Goal: Task Accomplishment & Management: Complete application form

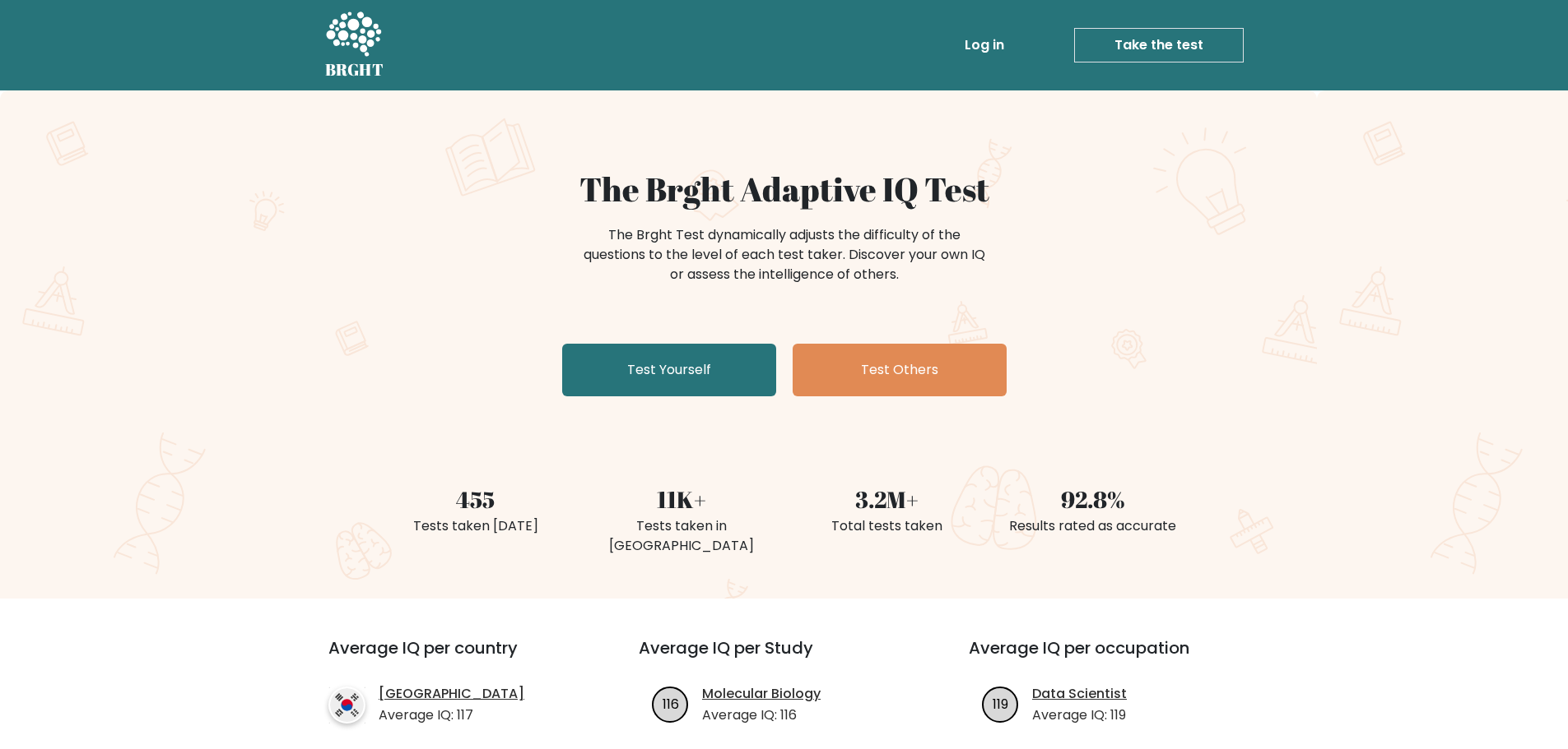
click at [662, 340] on div "The Brght Adaptive IQ Test The Brght Test dynamically adjusts the difficulty of…" at bounding box center [784, 286] width 823 height 233
click at [668, 366] on link "Test Yourself" at bounding box center [669, 370] width 214 height 53
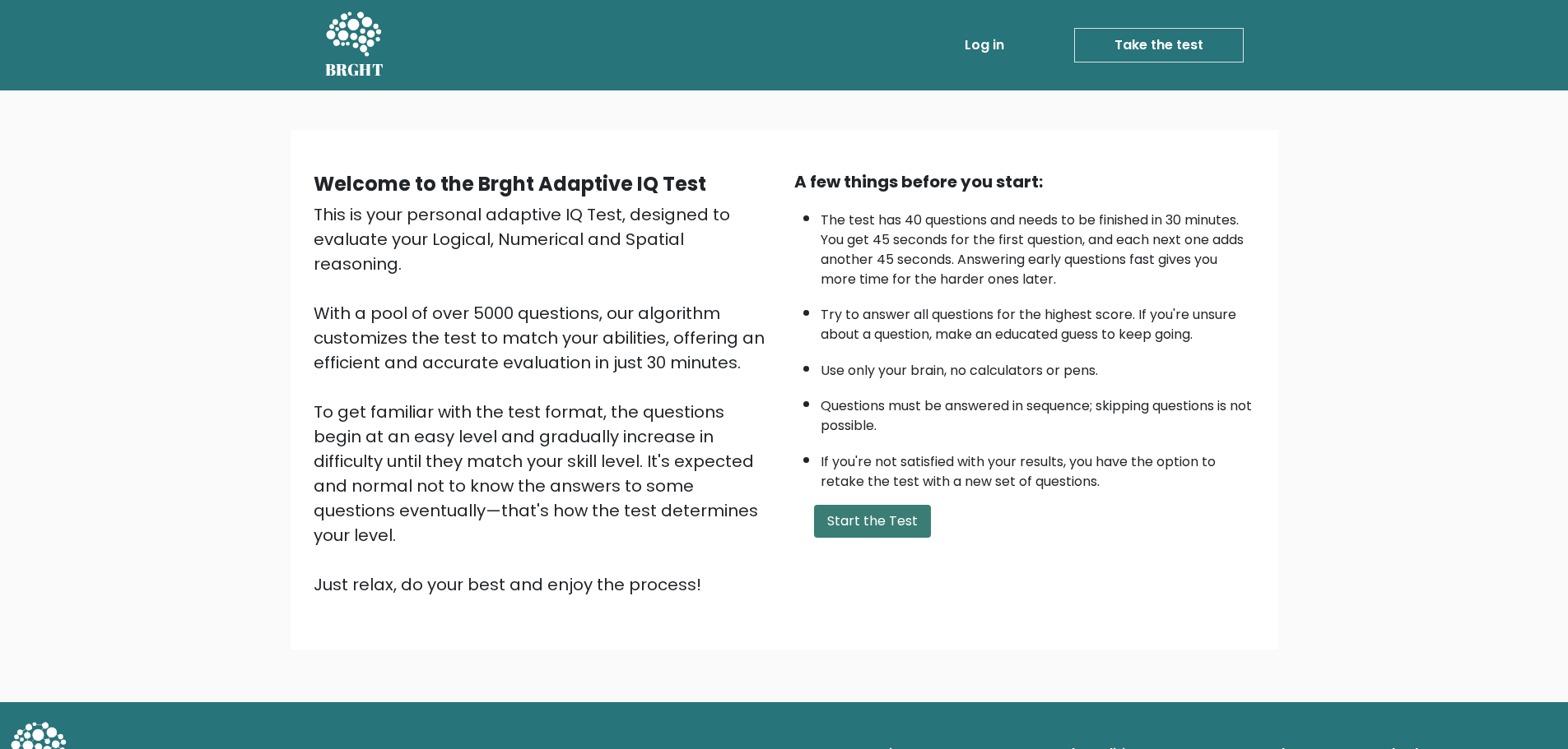
click at [855, 511] on button "Start the Test" at bounding box center [872, 521] width 117 height 33
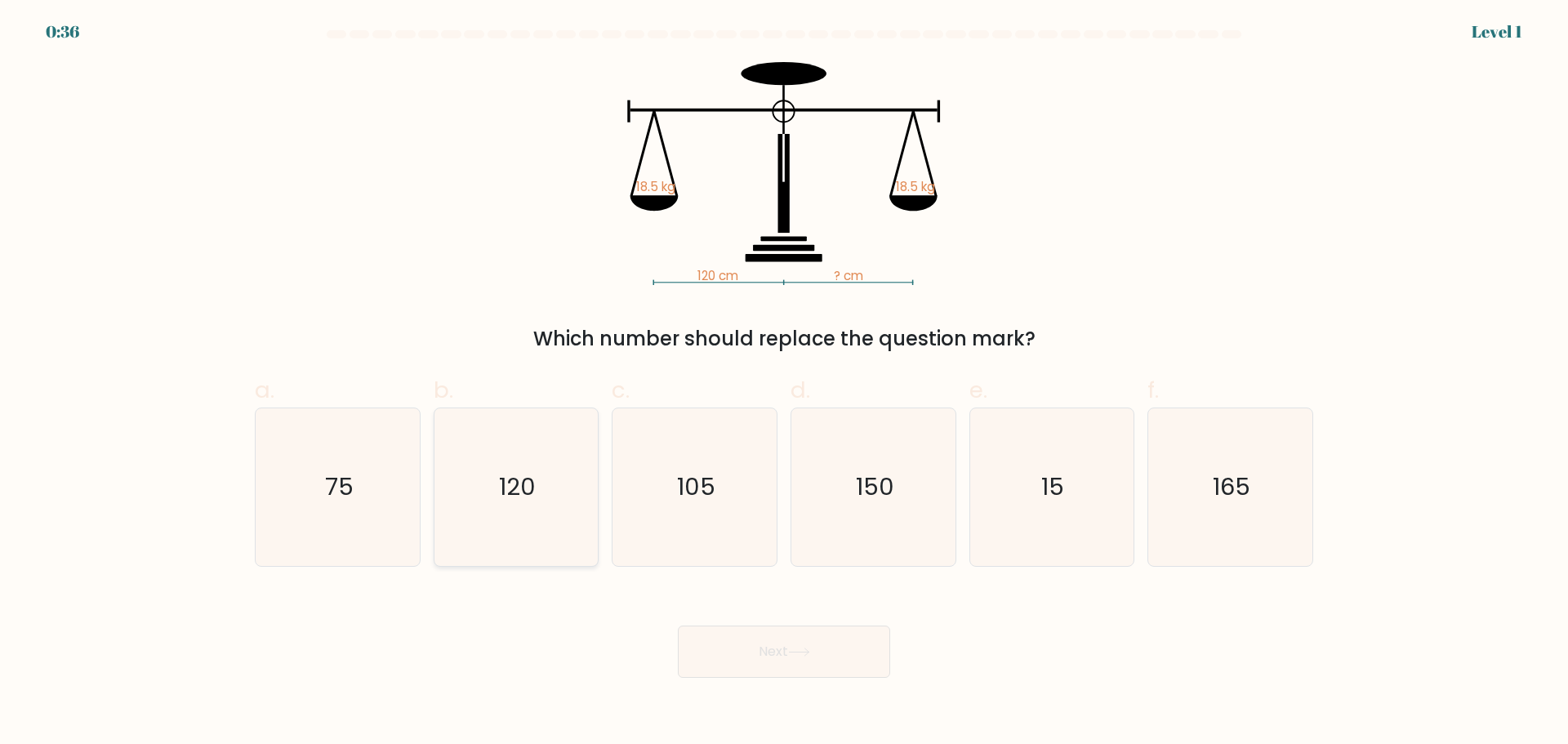
click at [558, 474] on icon "120" at bounding box center [516, 487] width 158 height 158
click at [784, 383] on input "b. 120" at bounding box center [784, 378] width 1 height 11
radio input "true"
click at [815, 632] on button "Next" at bounding box center [783, 651] width 212 height 52
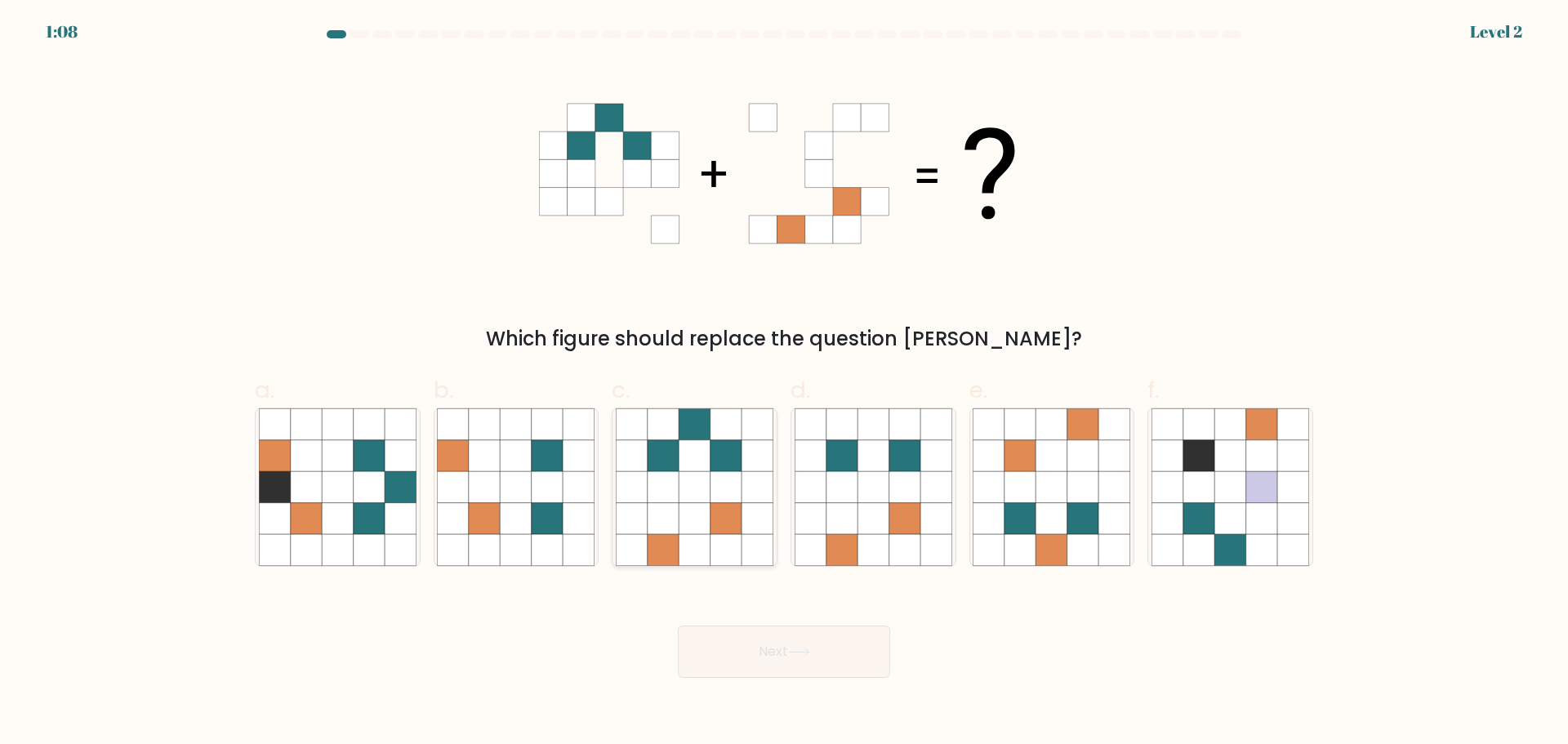
click at [736, 475] on icon at bounding box center [725, 486] width 31 height 31
click at [784, 383] on input "c." at bounding box center [784, 378] width 1 height 11
radio input "true"
click at [829, 635] on button "Next" at bounding box center [783, 651] width 212 height 52
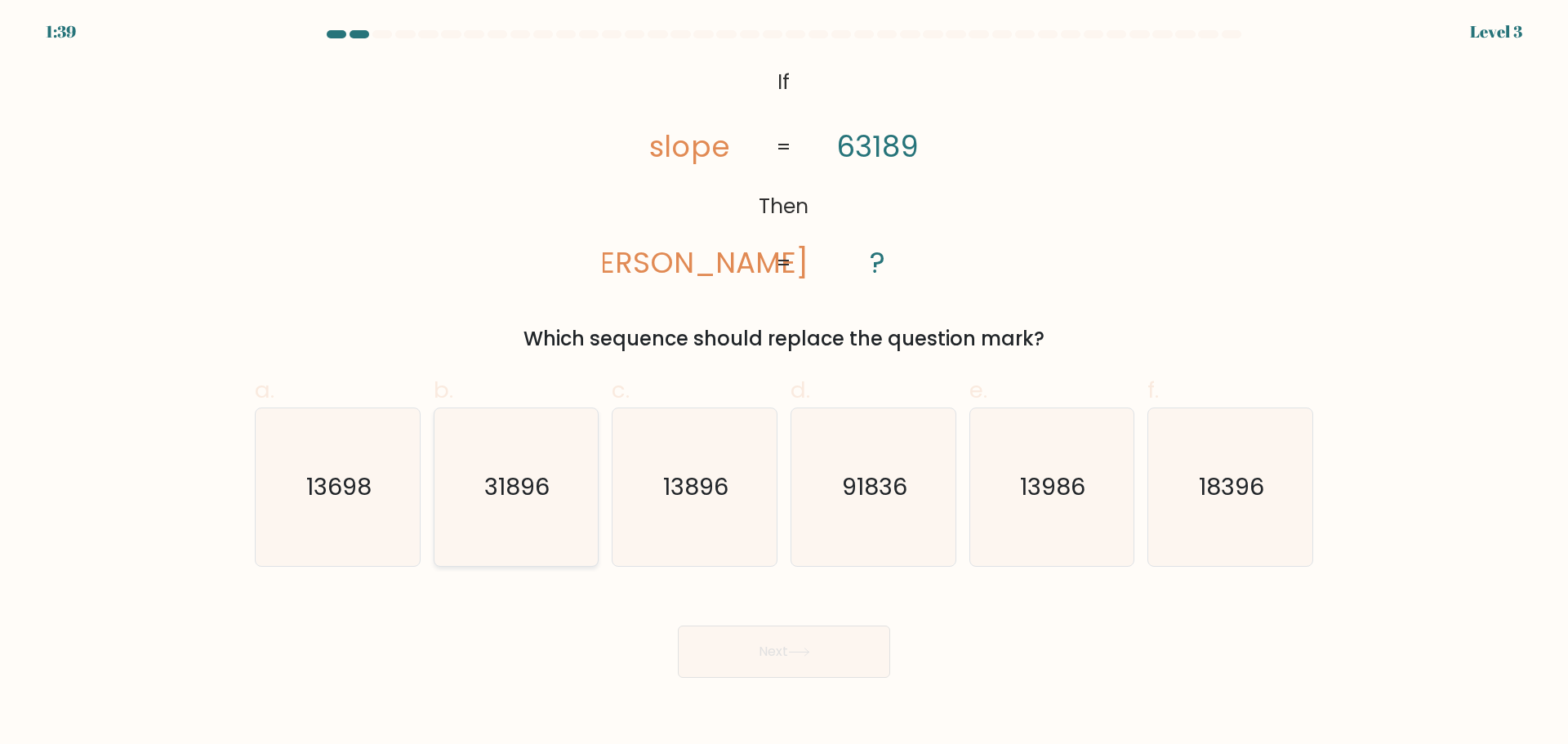
click at [544, 511] on icon "31896" at bounding box center [516, 487] width 158 height 158
click at [784, 383] on input "b. 31896" at bounding box center [784, 378] width 1 height 11
radio input "true"
click at [780, 651] on button "Next" at bounding box center [783, 651] width 212 height 52
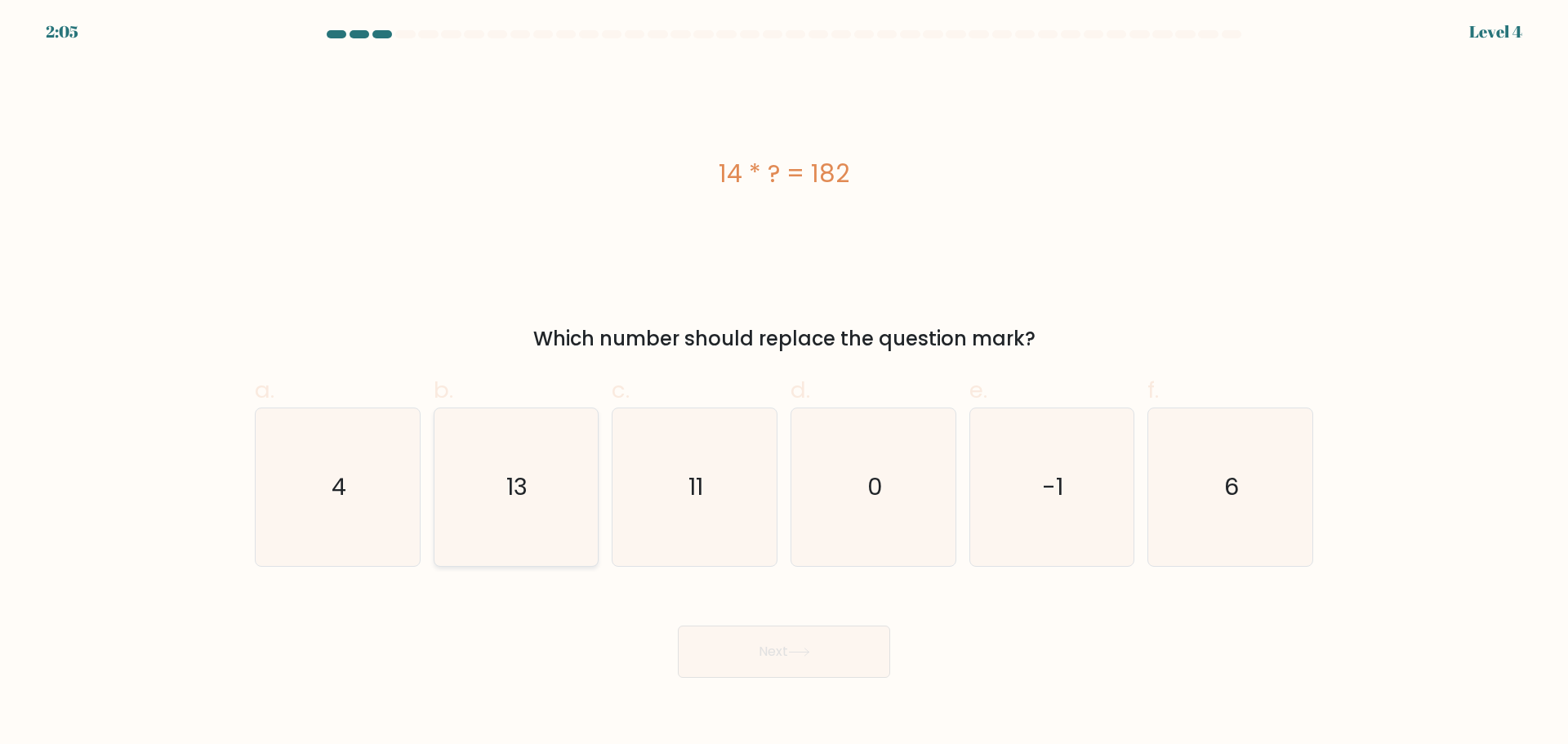
click at [482, 465] on icon "13" at bounding box center [516, 487] width 158 height 158
click at [784, 383] on input "b. 13" at bounding box center [784, 378] width 1 height 11
radio input "true"
click at [804, 626] on button "Next" at bounding box center [783, 651] width 212 height 52
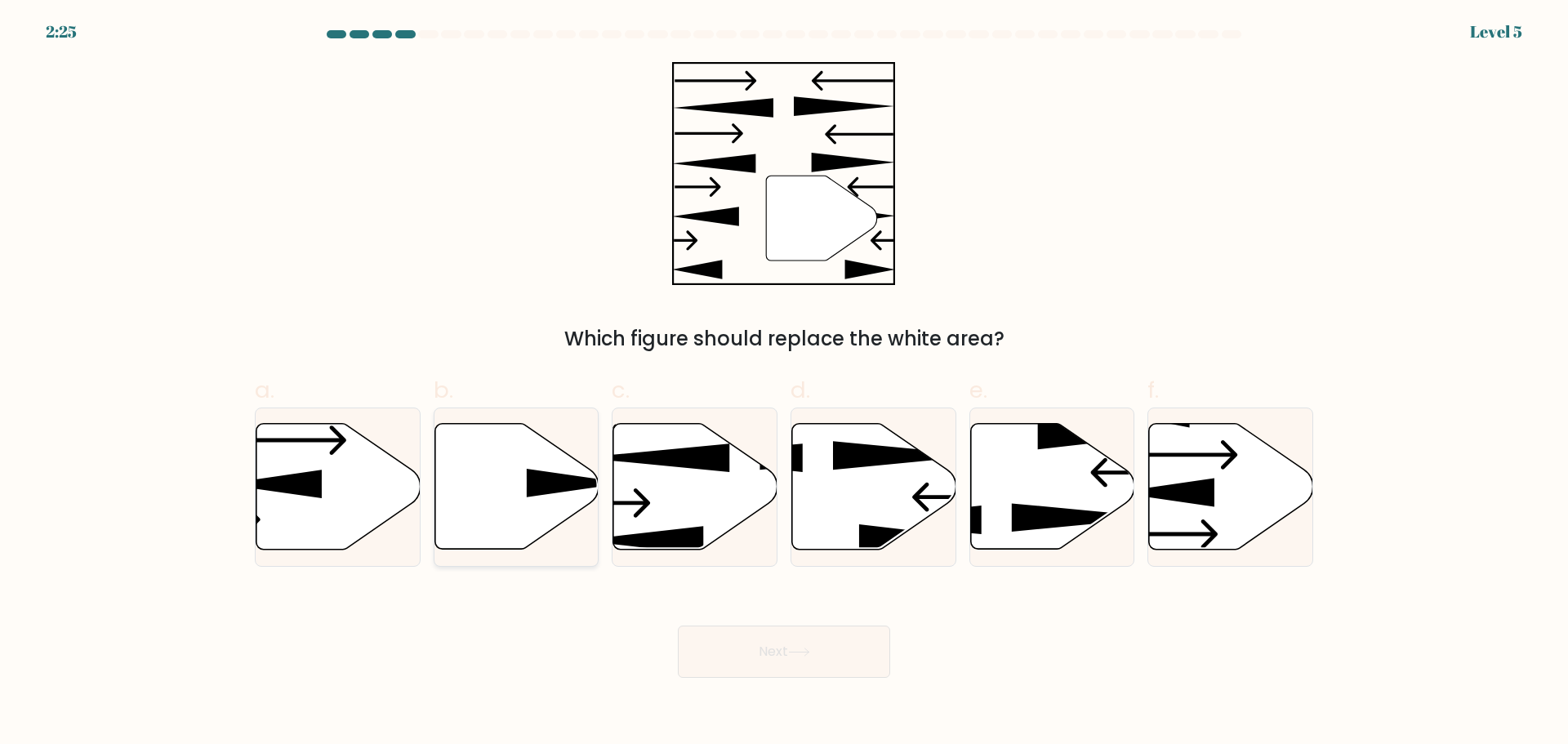
click at [554, 498] on icon at bounding box center [517, 486] width 164 height 126
click at [784, 383] on input "b." at bounding box center [784, 378] width 1 height 11
radio input "true"
click at [841, 658] on button "Next" at bounding box center [783, 651] width 212 height 52
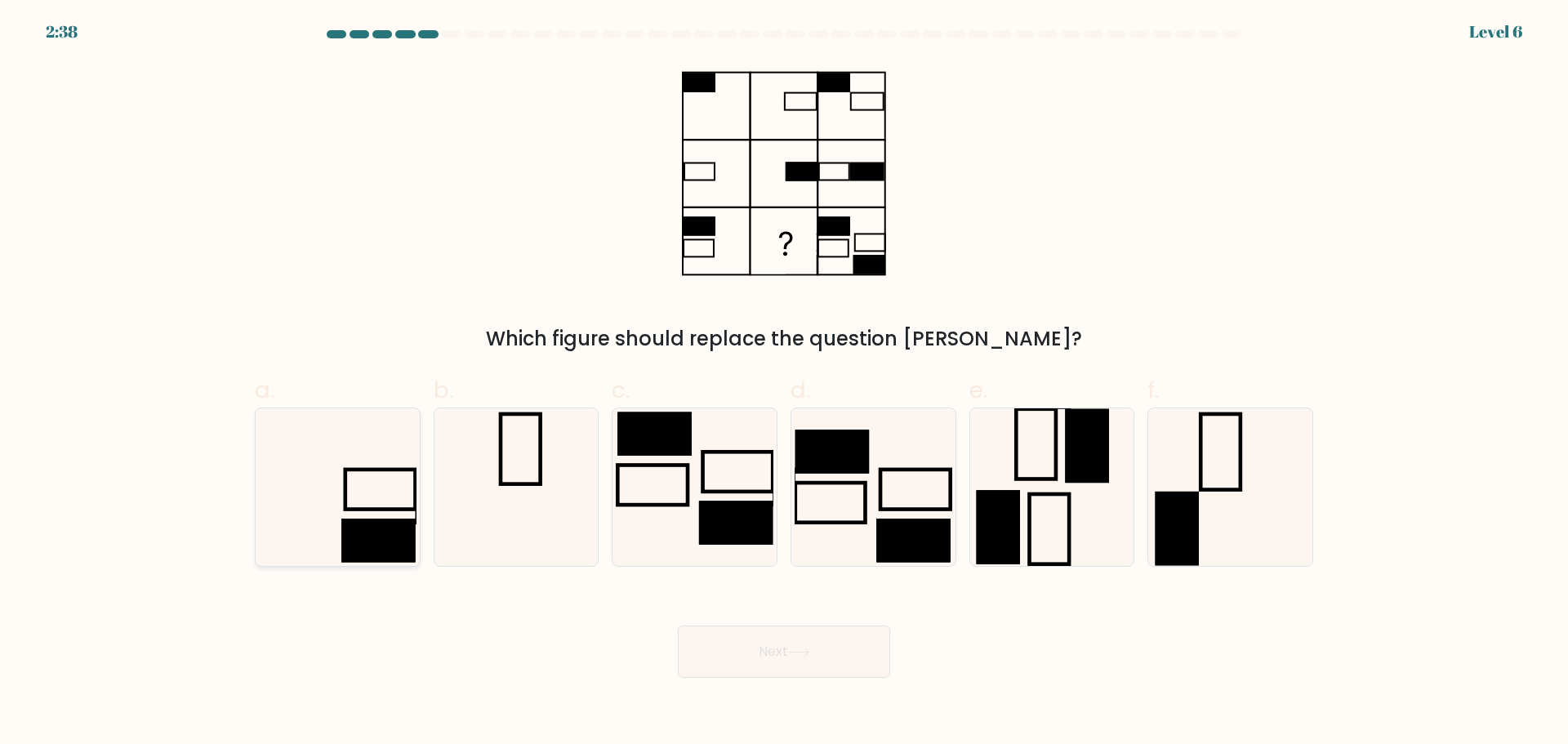
click at [366, 503] on icon at bounding box center [338, 487] width 158 height 158
click at [784, 383] on input "a." at bounding box center [784, 378] width 1 height 11
radio input "true"
click at [779, 639] on button "Next" at bounding box center [783, 651] width 212 height 52
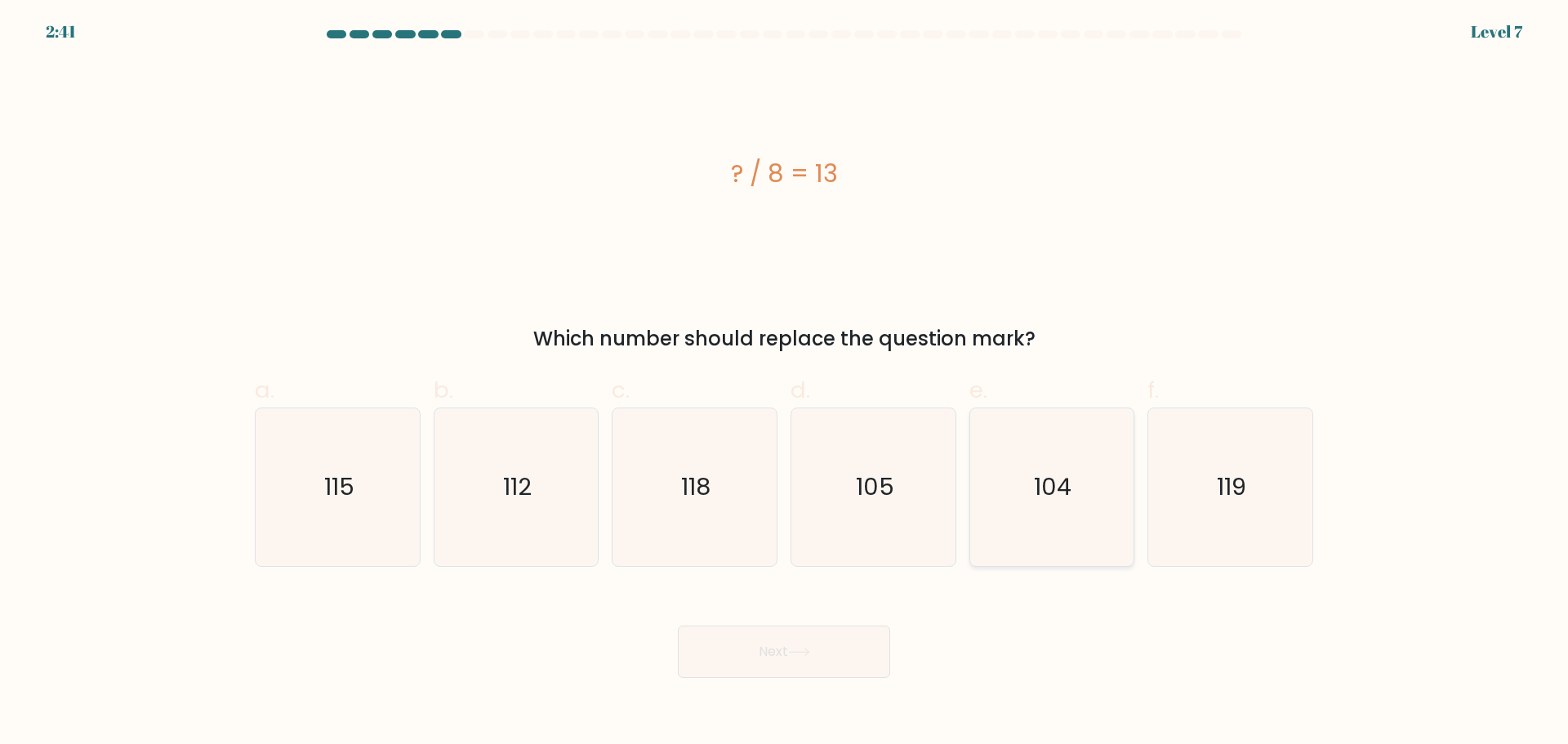
click at [1052, 483] on text "104" at bounding box center [1053, 486] width 37 height 33
click at [785, 383] on input "e. 104" at bounding box center [784, 378] width 1 height 11
radio input "true"
click at [840, 645] on button "Next" at bounding box center [783, 651] width 212 height 52
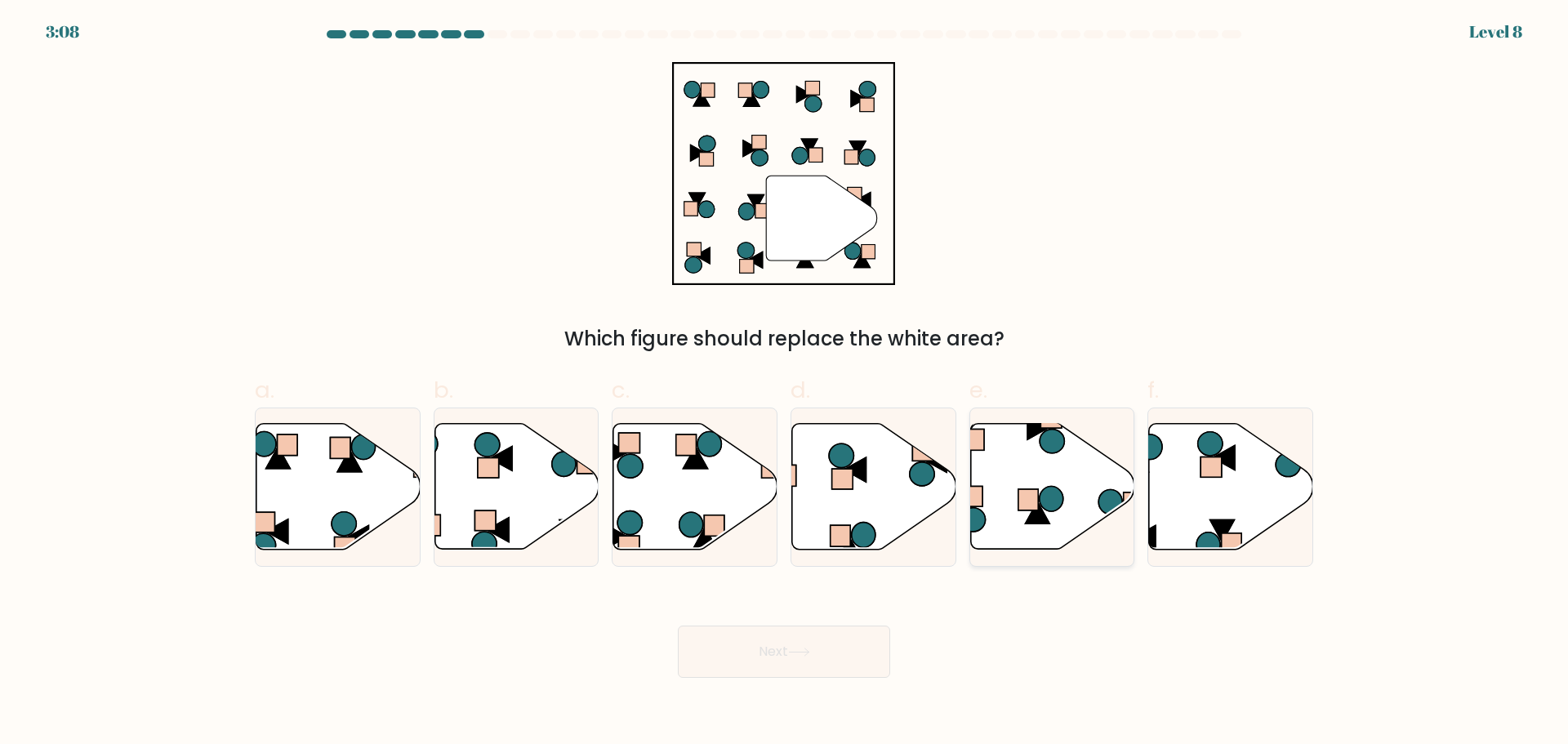
click at [1047, 461] on icon at bounding box center [1052, 486] width 164 height 126
click at [785, 383] on input "e." at bounding box center [784, 378] width 1 height 11
radio input "true"
click at [686, 508] on icon at bounding box center [695, 486] width 164 height 126
click at [784, 383] on input "c." at bounding box center [784, 378] width 1 height 11
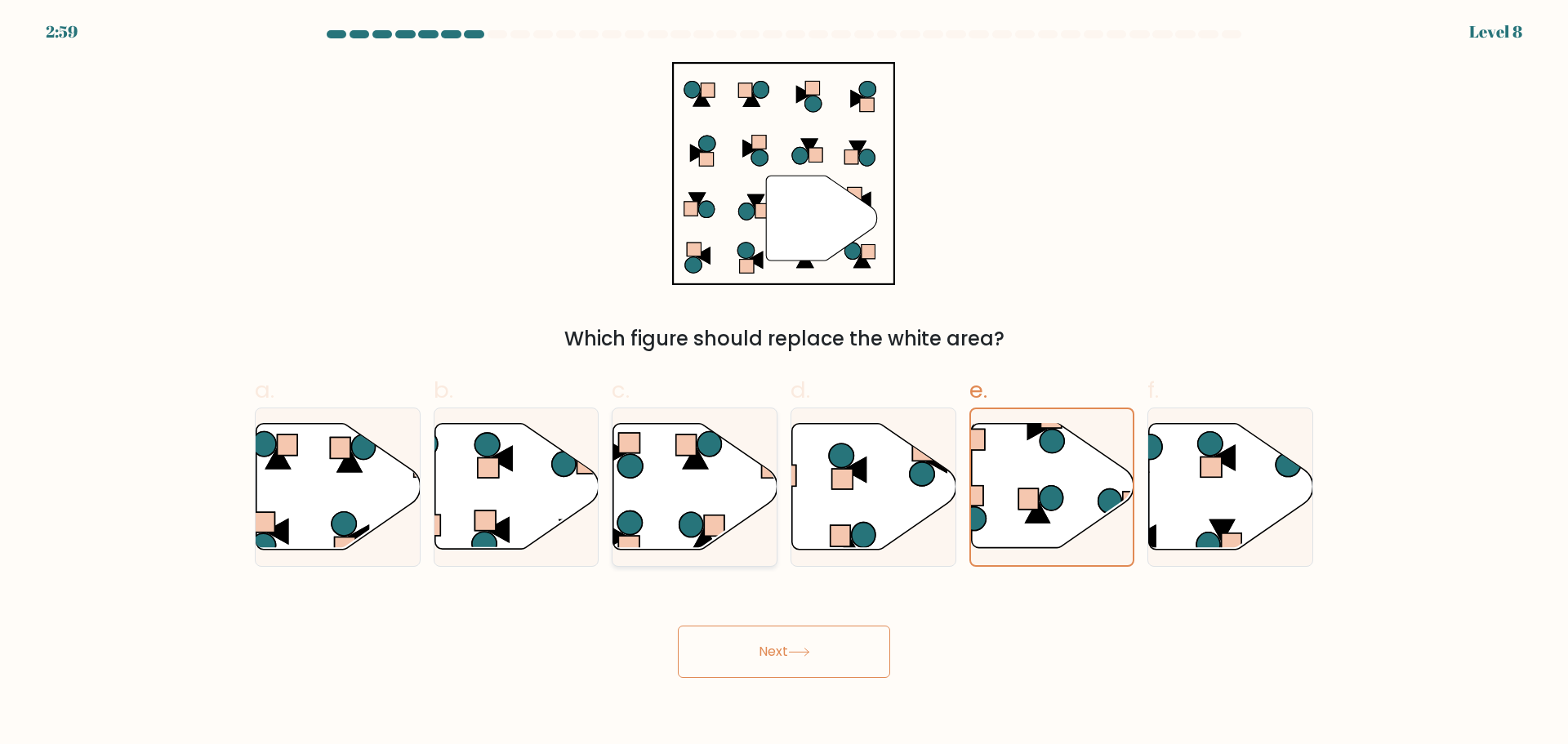
radio input "true"
click at [860, 528] on icon at bounding box center [864, 535] width 24 height 26
click at [785, 383] on input "d." at bounding box center [784, 378] width 1 height 11
radio input "true"
click at [827, 644] on button "Next" at bounding box center [783, 651] width 212 height 52
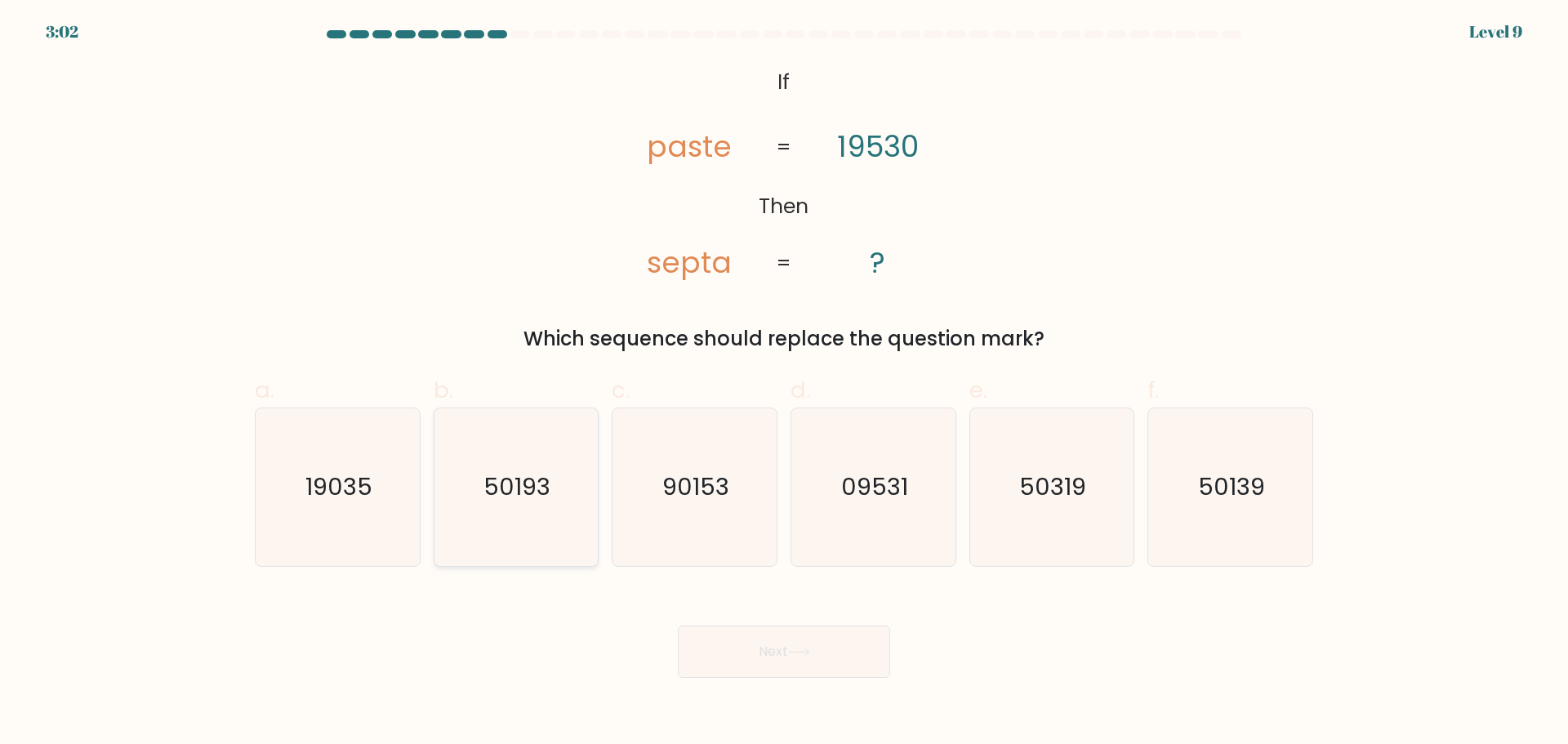
click at [520, 443] on icon "50193" at bounding box center [516, 487] width 158 height 158
click at [784, 383] on input "b. 50193" at bounding box center [784, 378] width 1 height 11
radio input "true"
click at [1376, 501] on form "If ?" at bounding box center [784, 354] width 1568 height 648
click at [1281, 499] on icon "50139" at bounding box center [1231, 487] width 158 height 158
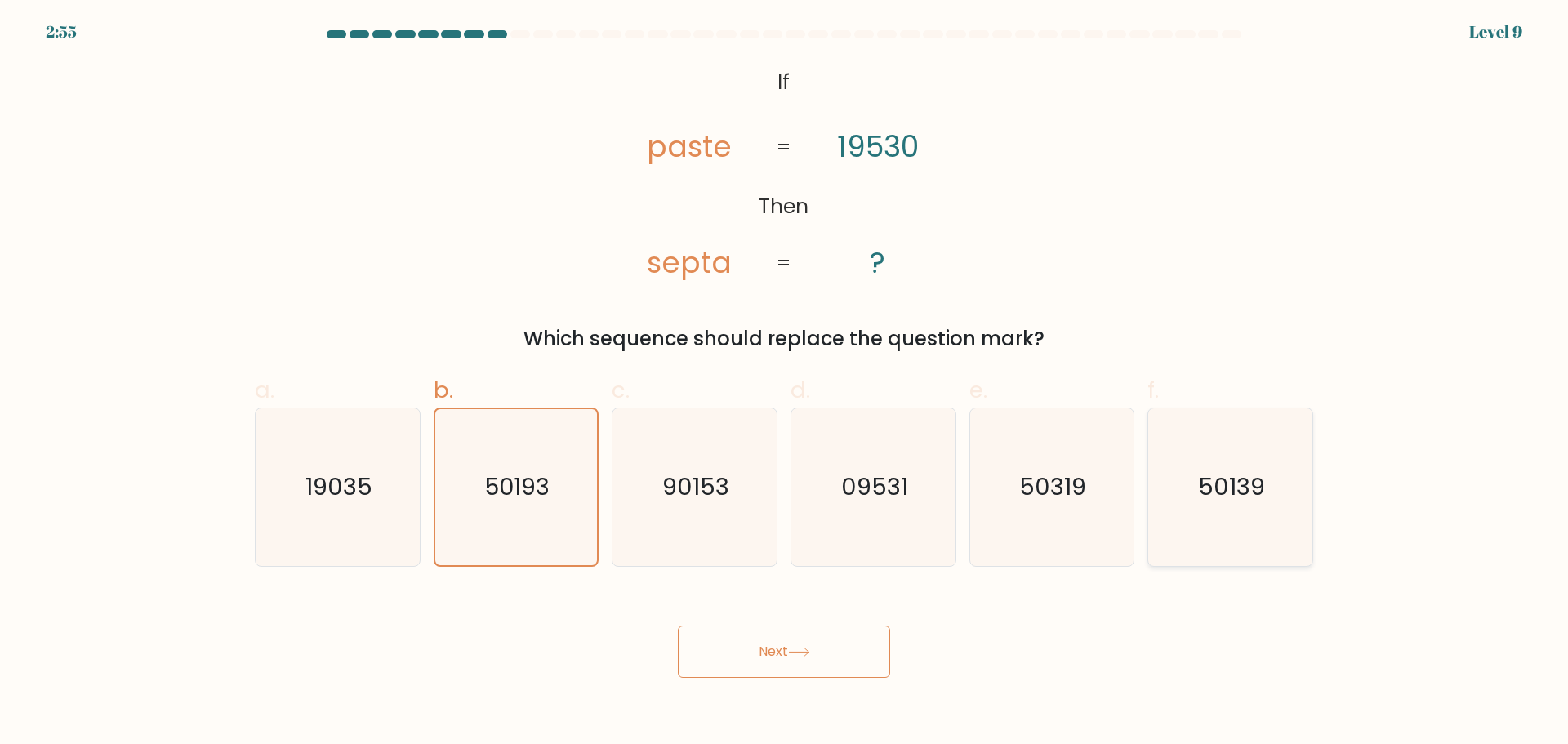
click at [785, 383] on input "f. 50139" at bounding box center [784, 378] width 1 height 11
radio input "true"
click at [868, 661] on button "Next" at bounding box center [783, 651] width 212 height 52
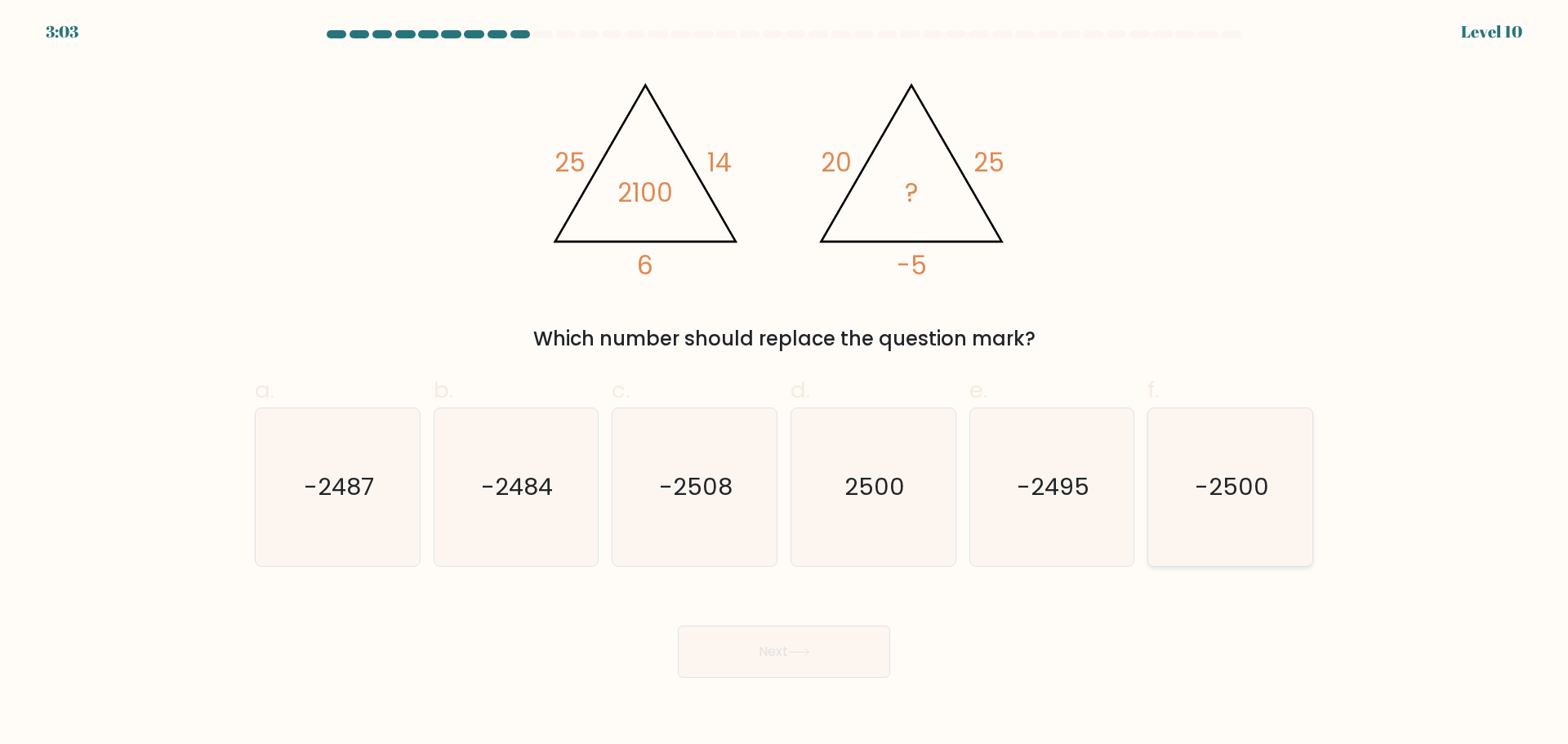
click at [1222, 483] on text "-2500" at bounding box center [1232, 486] width 74 height 33
click at [785, 383] on input "f. -2500" at bounding box center [784, 378] width 1 height 11
radio input "true"
click at [806, 667] on button "Next" at bounding box center [783, 651] width 212 height 52
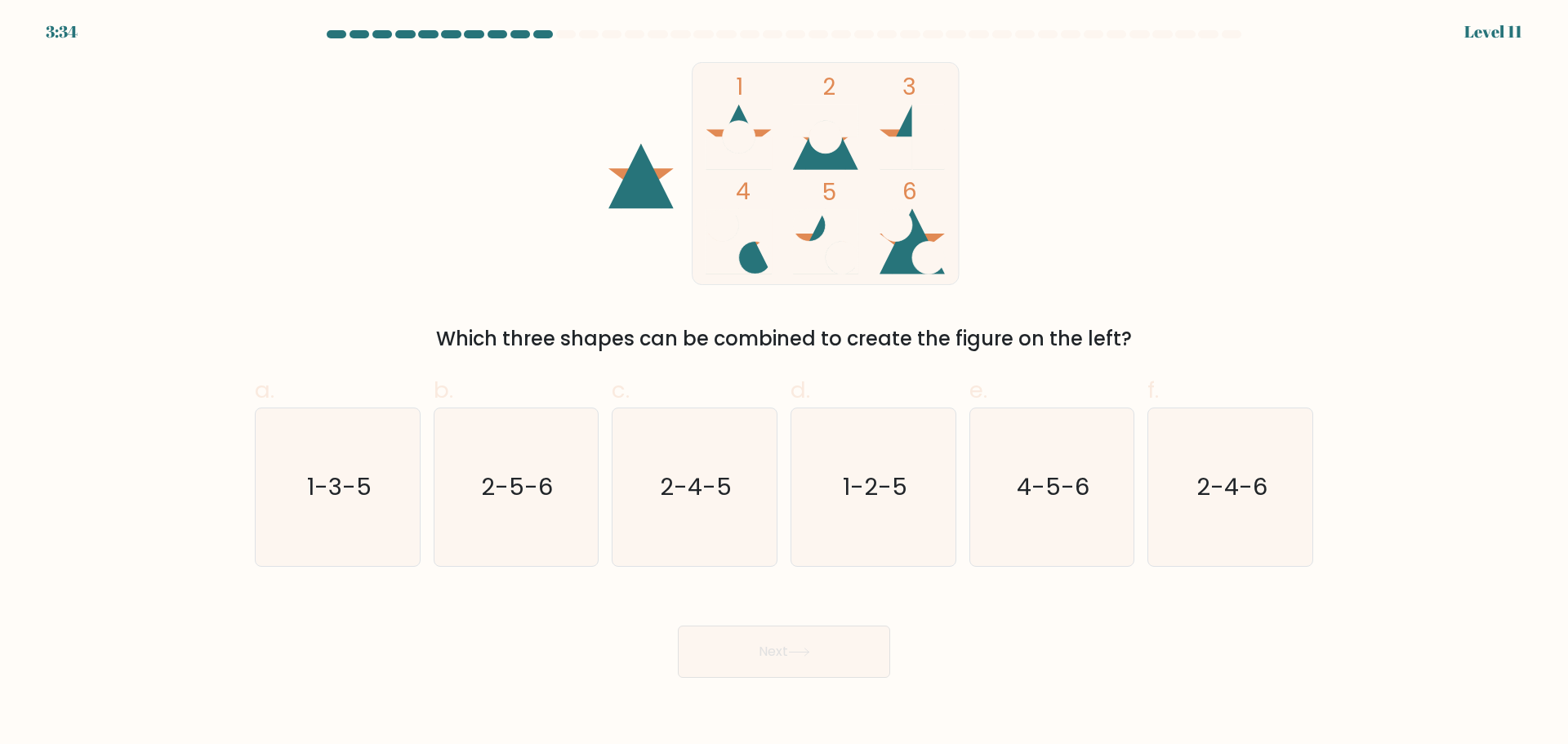
click at [548, 30] on div "3:34 Level 11" at bounding box center [784, 22] width 1568 height 44
click at [1077, 525] on icon "4-5-6" at bounding box center [1051, 487] width 158 height 158
click at [785, 383] on input "e. 4-5-6" at bounding box center [784, 378] width 1 height 11
radio input "true"
click at [819, 649] on button "Next" at bounding box center [783, 651] width 212 height 52
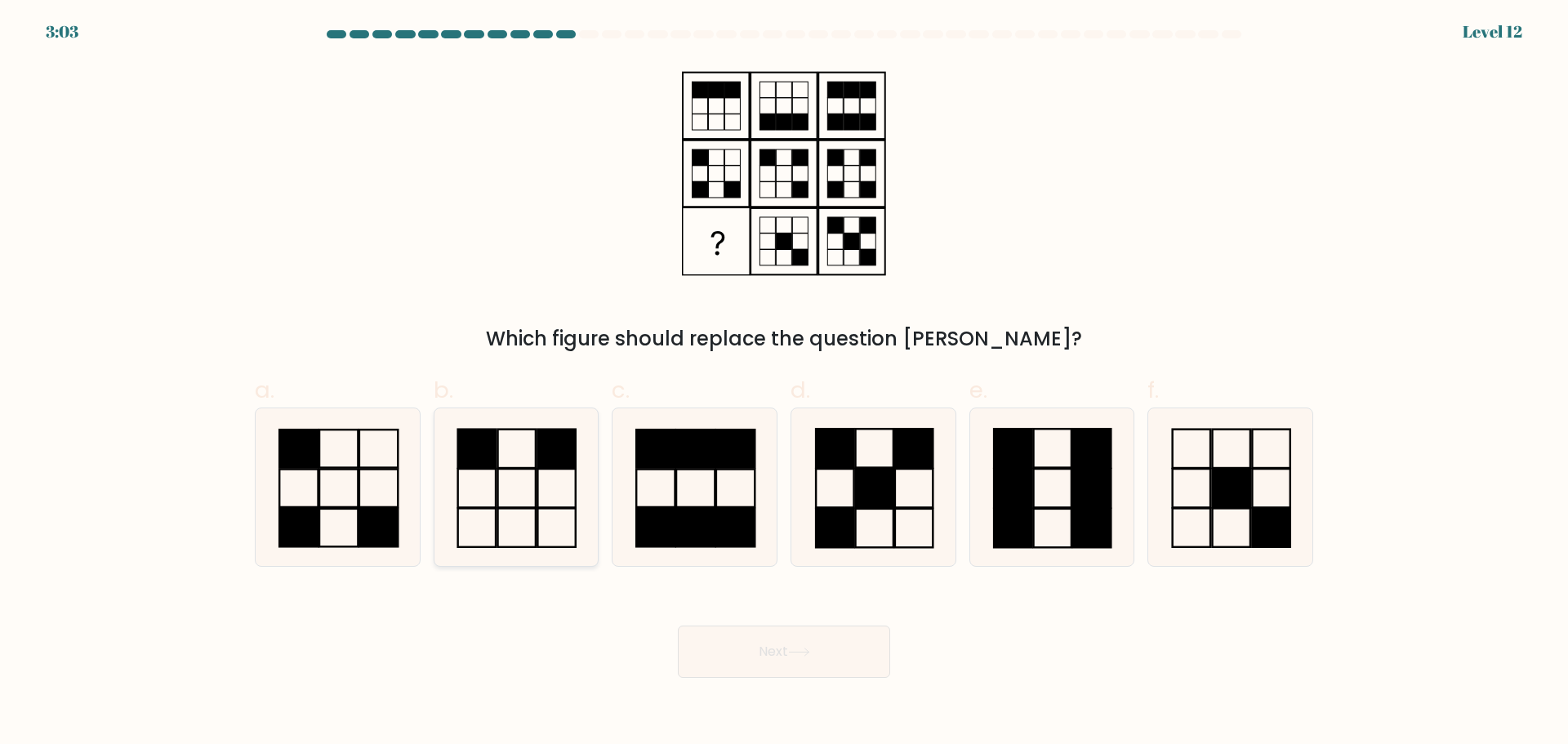
click at [551, 469] on rect at bounding box center [557, 487] width 37 height 38
click at [784, 383] on input "b." at bounding box center [784, 378] width 1 height 11
radio input "true"
click at [871, 647] on button "Next" at bounding box center [783, 651] width 212 height 52
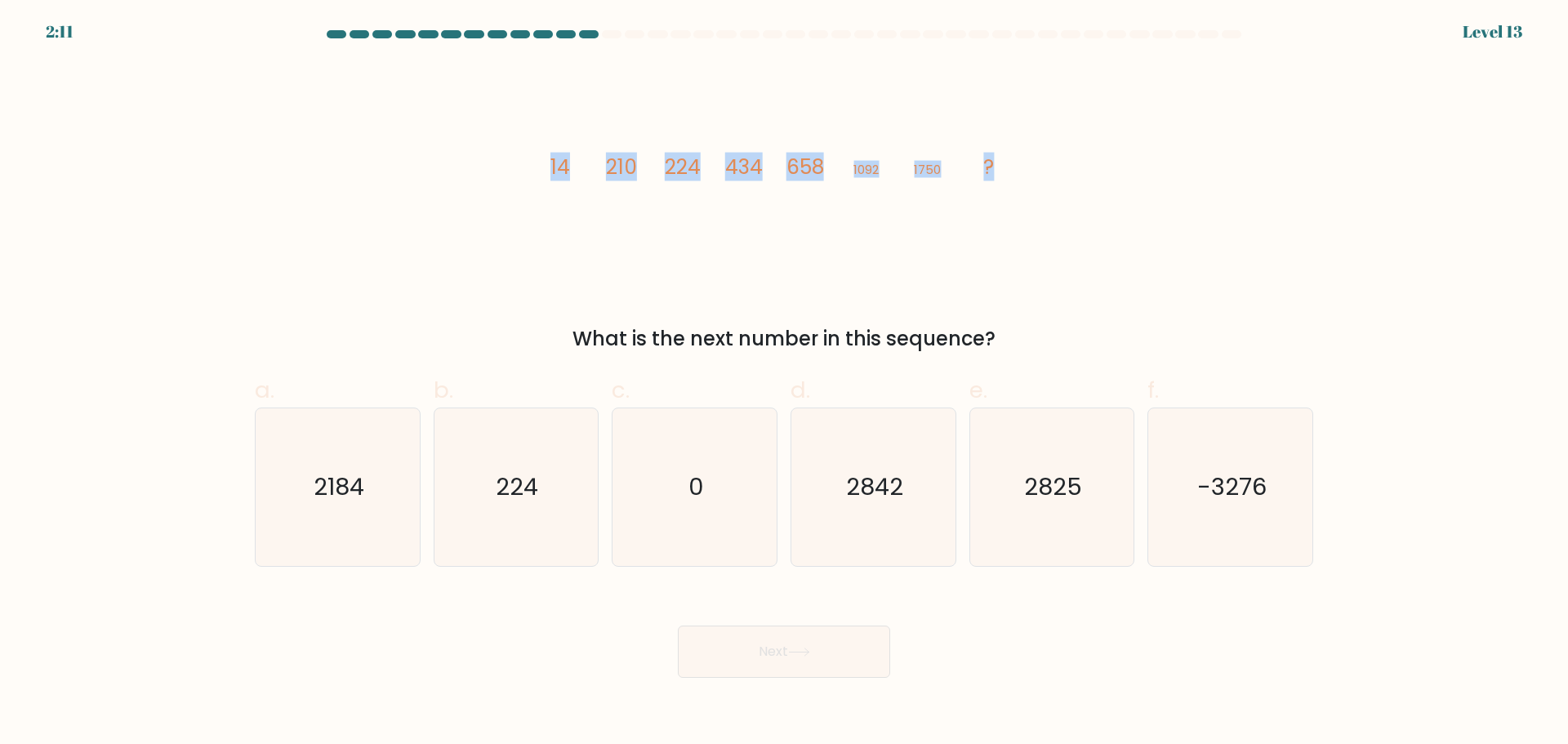
drag, startPoint x: 558, startPoint y: 161, endPoint x: 1033, endPoint y: 145, distance: 475.3
click at [1033, 145] on div "image/svg+xml 14 210 224 434 658 1092 1750 ? What is the next number in this se…" at bounding box center [783, 208] width 1078 height 292
copy g "14 210 224 434 658 1092 1750 ?"
click at [1082, 303] on div "image/svg+xml 14 210 224 434 658 1092 1750 ? What is the next number in this se…" at bounding box center [783, 208] width 1078 height 292
click at [834, 526] on icon "2842" at bounding box center [874, 487] width 158 height 158
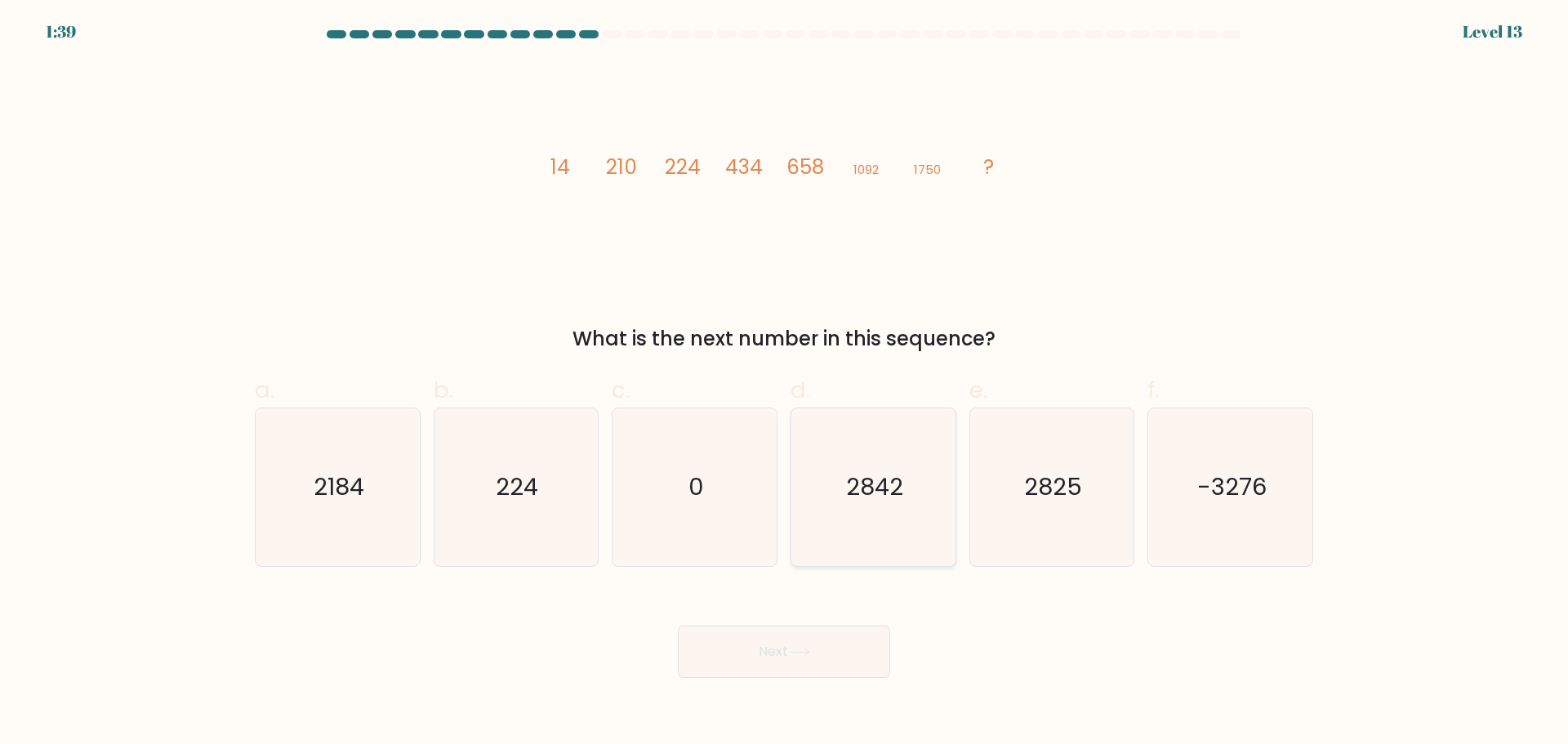
click at [785, 383] on input "d. 2842" at bounding box center [784, 378] width 1 height 11
radio input "true"
click at [836, 635] on button "Next" at bounding box center [783, 651] width 212 height 52
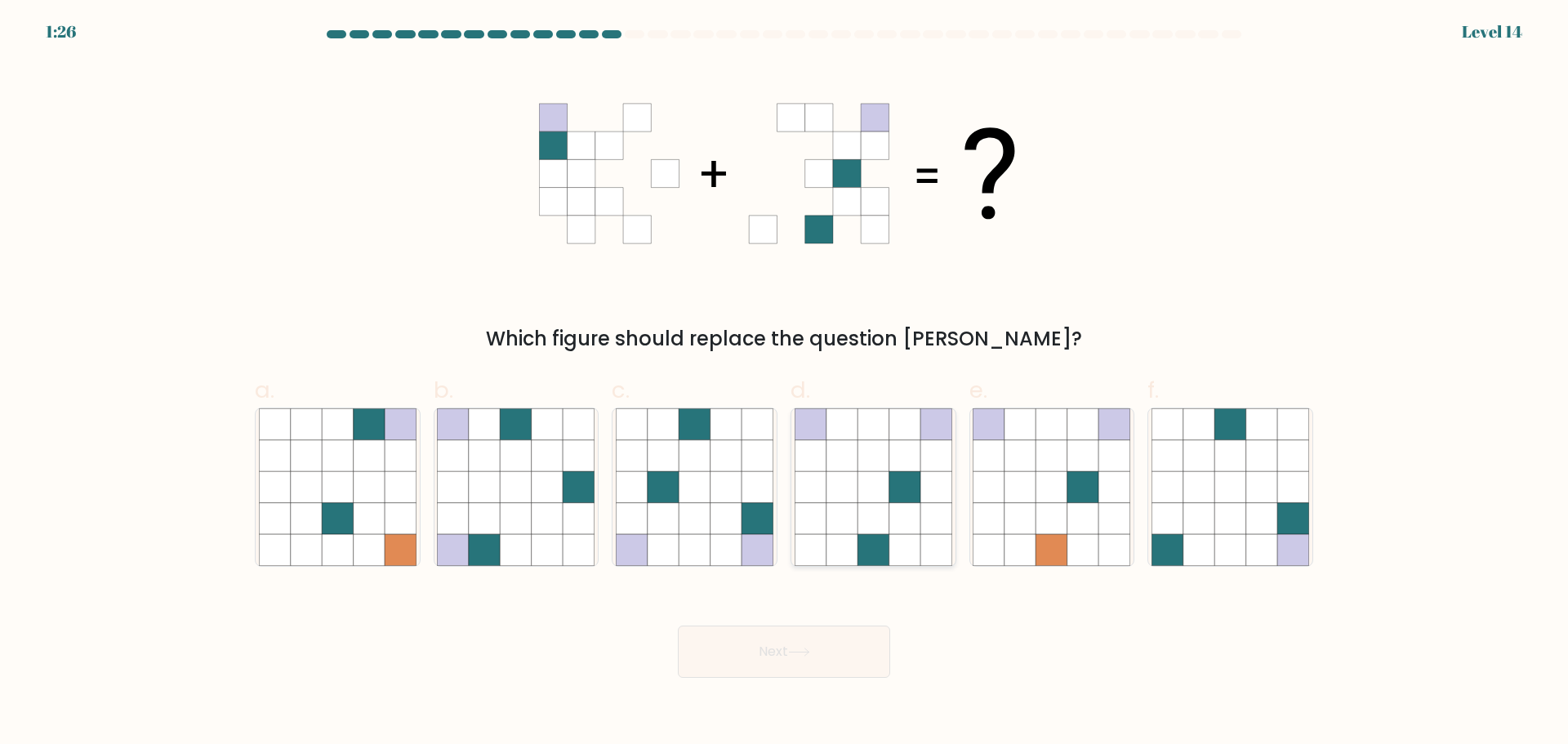
click at [920, 478] on icon at bounding box center [935, 486] width 31 height 31
click at [785, 383] on input "d." at bounding box center [784, 378] width 1 height 11
radio input "true"
click at [806, 677] on button "Next" at bounding box center [783, 651] width 212 height 52
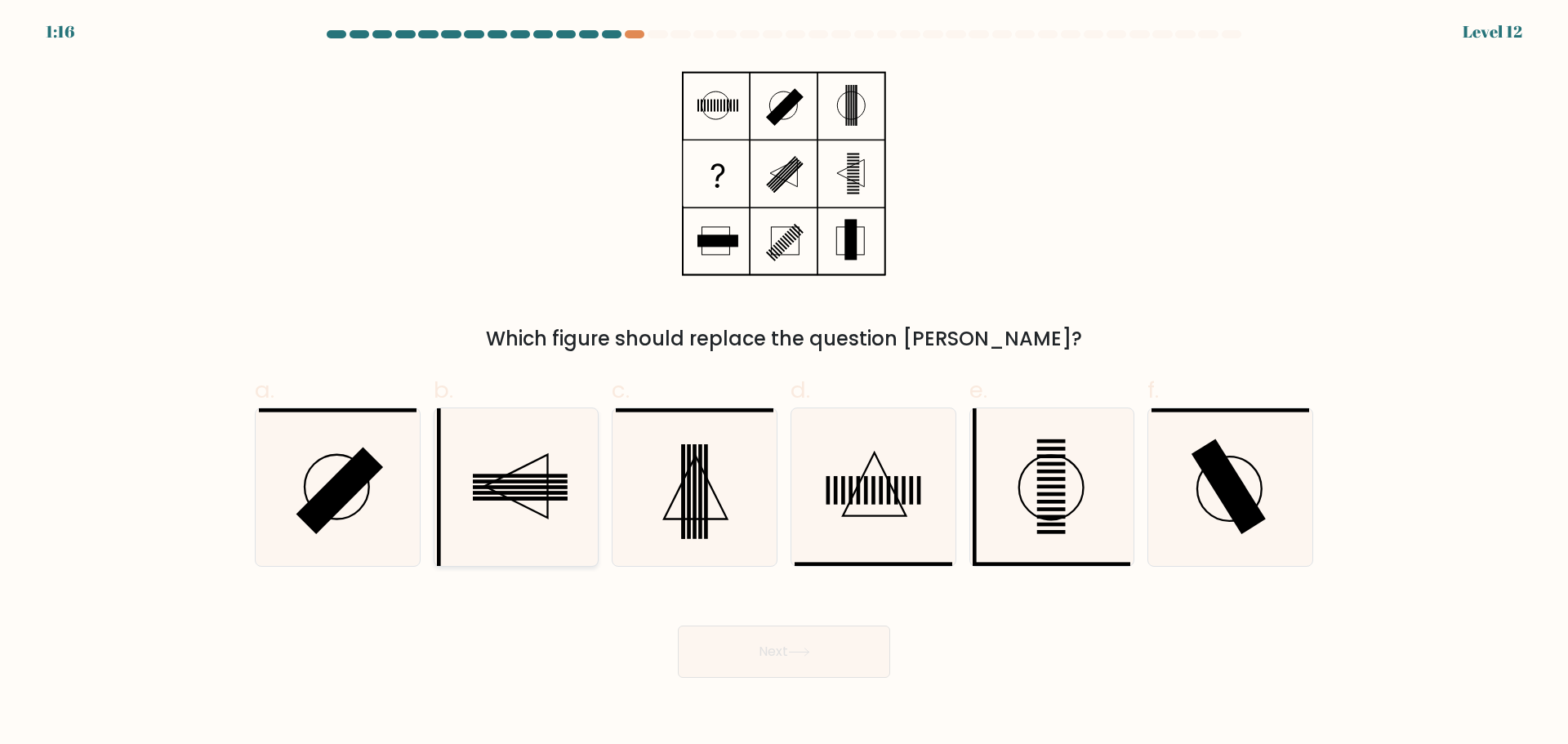
click at [538, 524] on icon at bounding box center [516, 487] width 158 height 158
click at [784, 383] on input "b." at bounding box center [784, 378] width 1 height 11
radio input "true"
click at [739, 635] on button "Next" at bounding box center [783, 651] width 212 height 52
